Goal: Task Accomplishment & Management: Complete application form

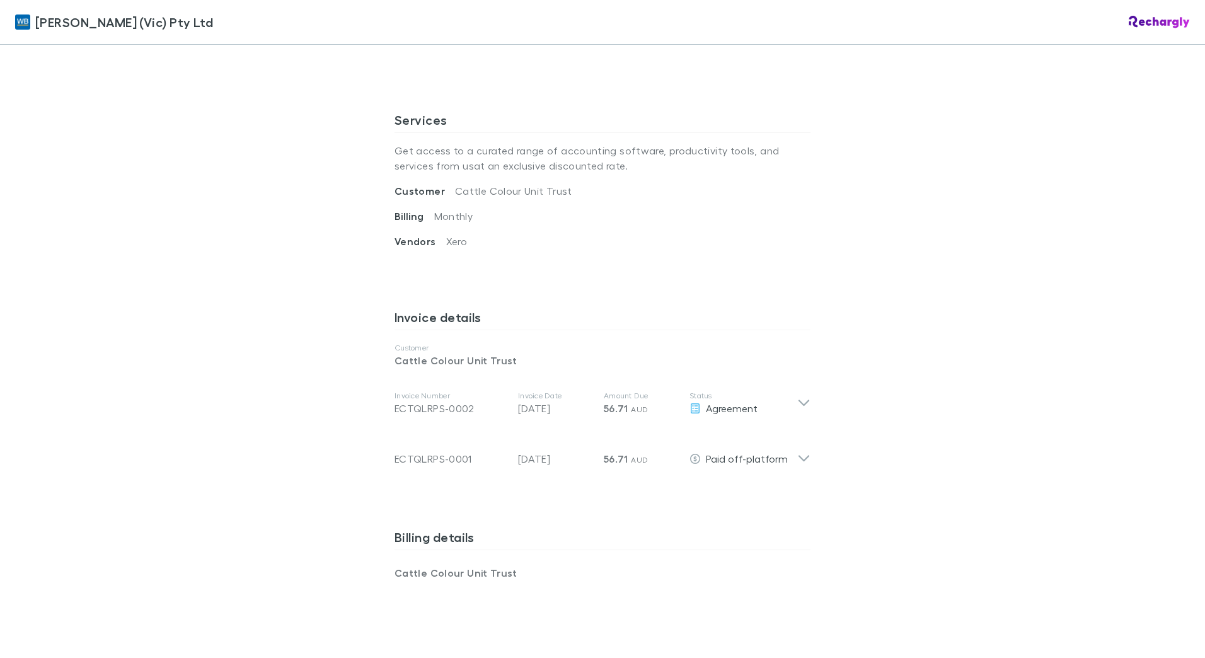
scroll to position [420, 0]
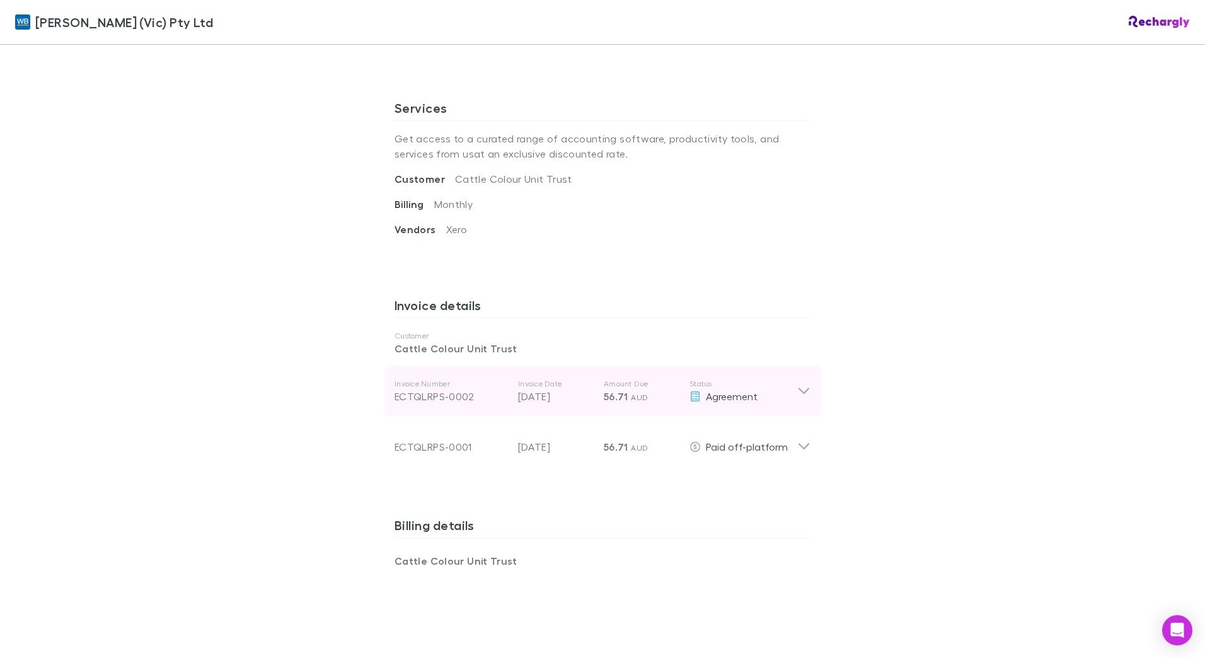
click at [802, 386] on icon at bounding box center [803, 391] width 13 height 15
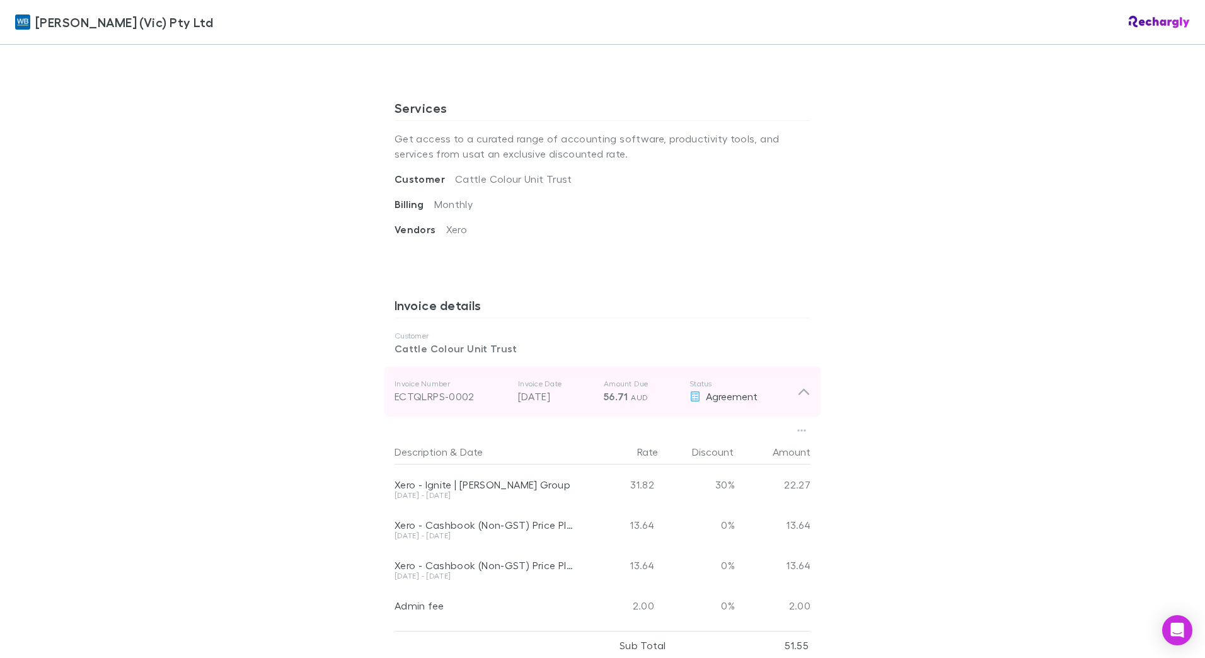
click at [803, 386] on icon at bounding box center [803, 391] width 13 height 15
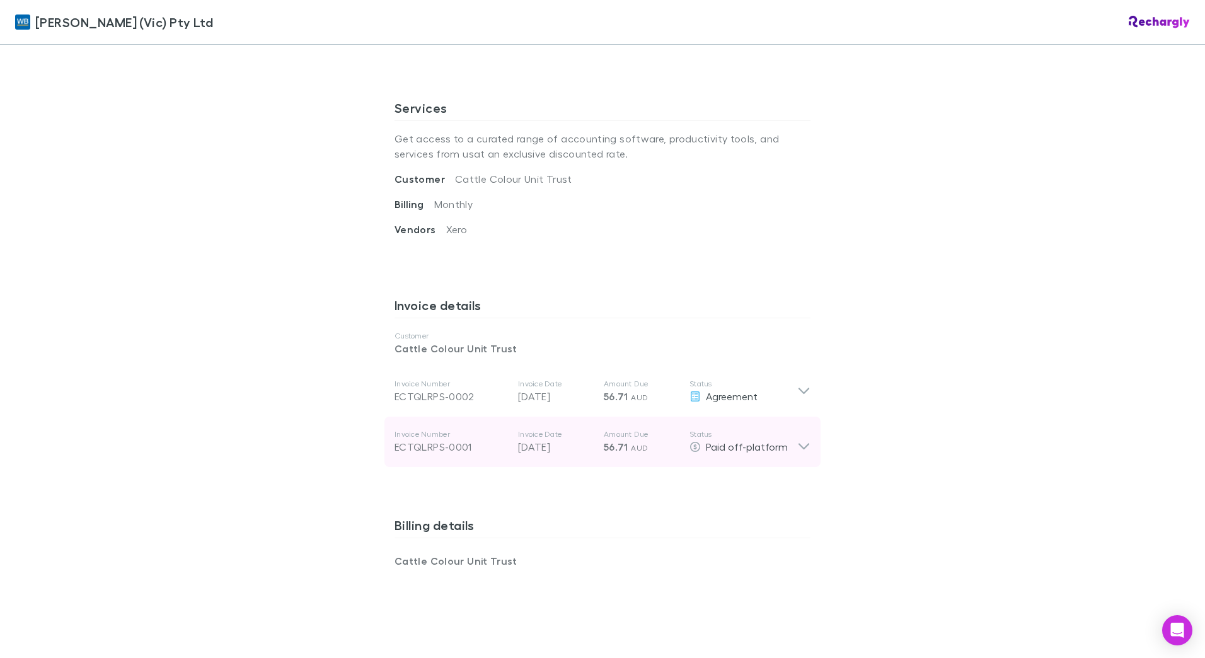
click at [802, 437] on icon at bounding box center [803, 441] width 13 height 25
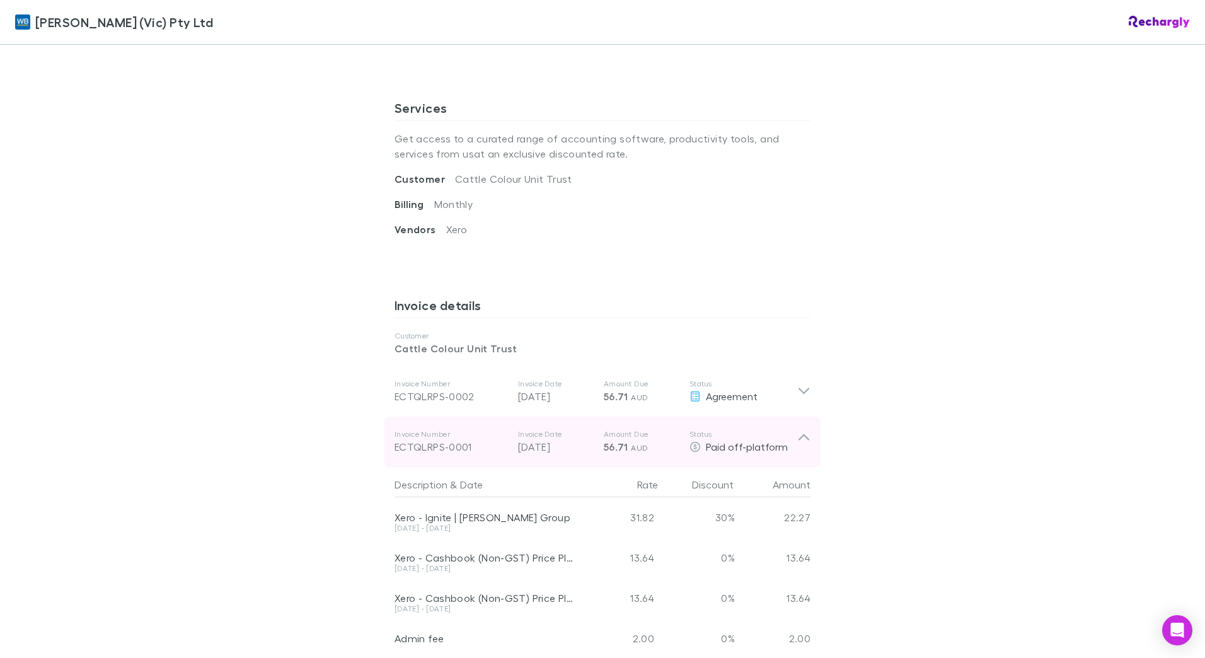
click at [802, 443] on icon at bounding box center [803, 441] width 13 height 25
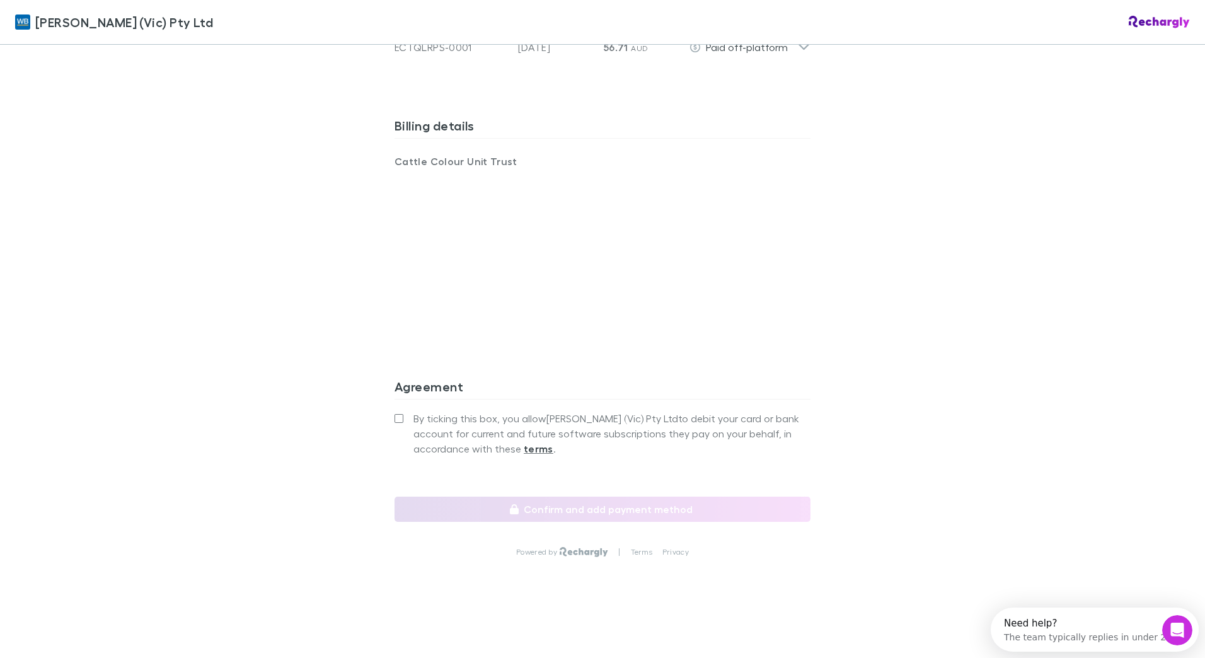
scroll to position [0, 0]
click at [403, 425] on label "By ticking this box, you allow [PERSON_NAME] (Vic) Pty Ltd to debit your card o…" at bounding box center [602, 433] width 416 height 45
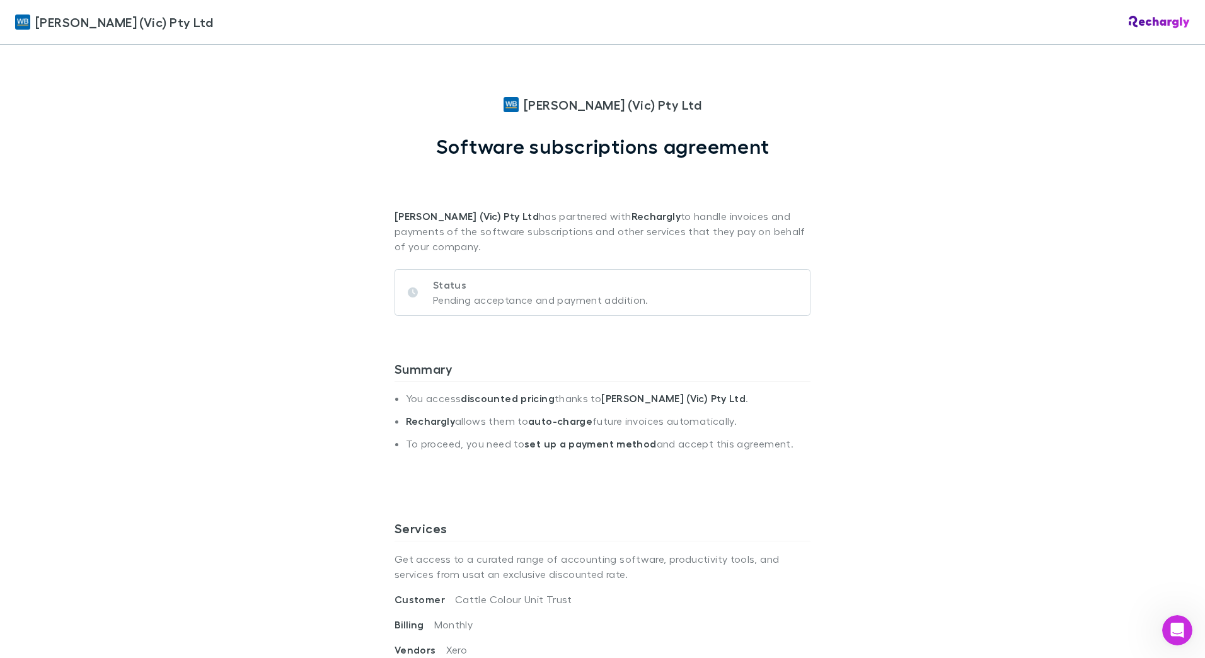
click at [1066, 317] on div "[PERSON_NAME] (Vic) Pty Ltd [PERSON_NAME] (Vic) Pty Ltd Software subscriptions …" at bounding box center [602, 329] width 1205 height 658
